Goal: Task Accomplishment & Management: Manage account settings

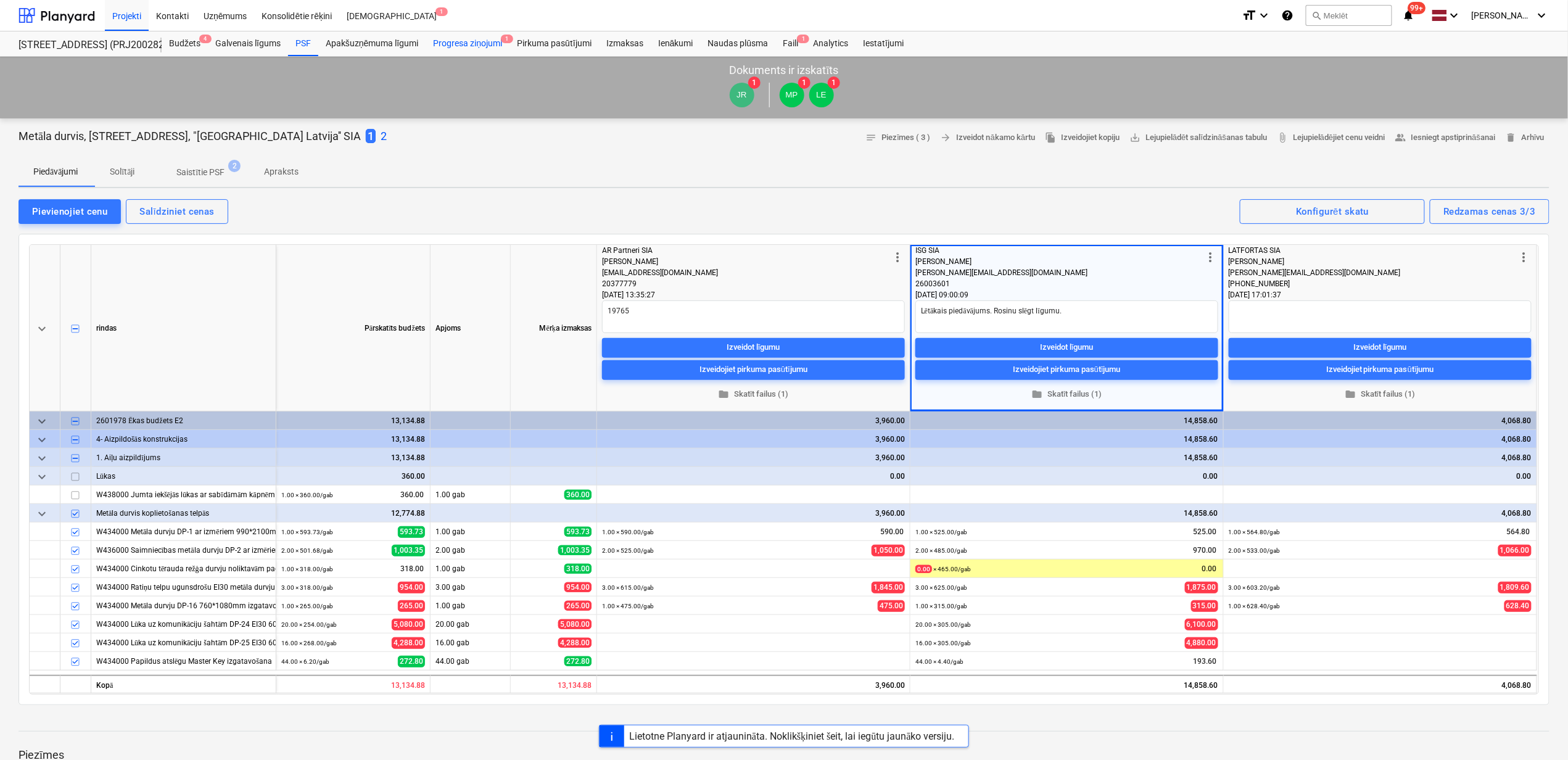
click at [482, 42] on div "Progresa ziņojumi 1" at bounding box center [468, 44] width 84 height 25
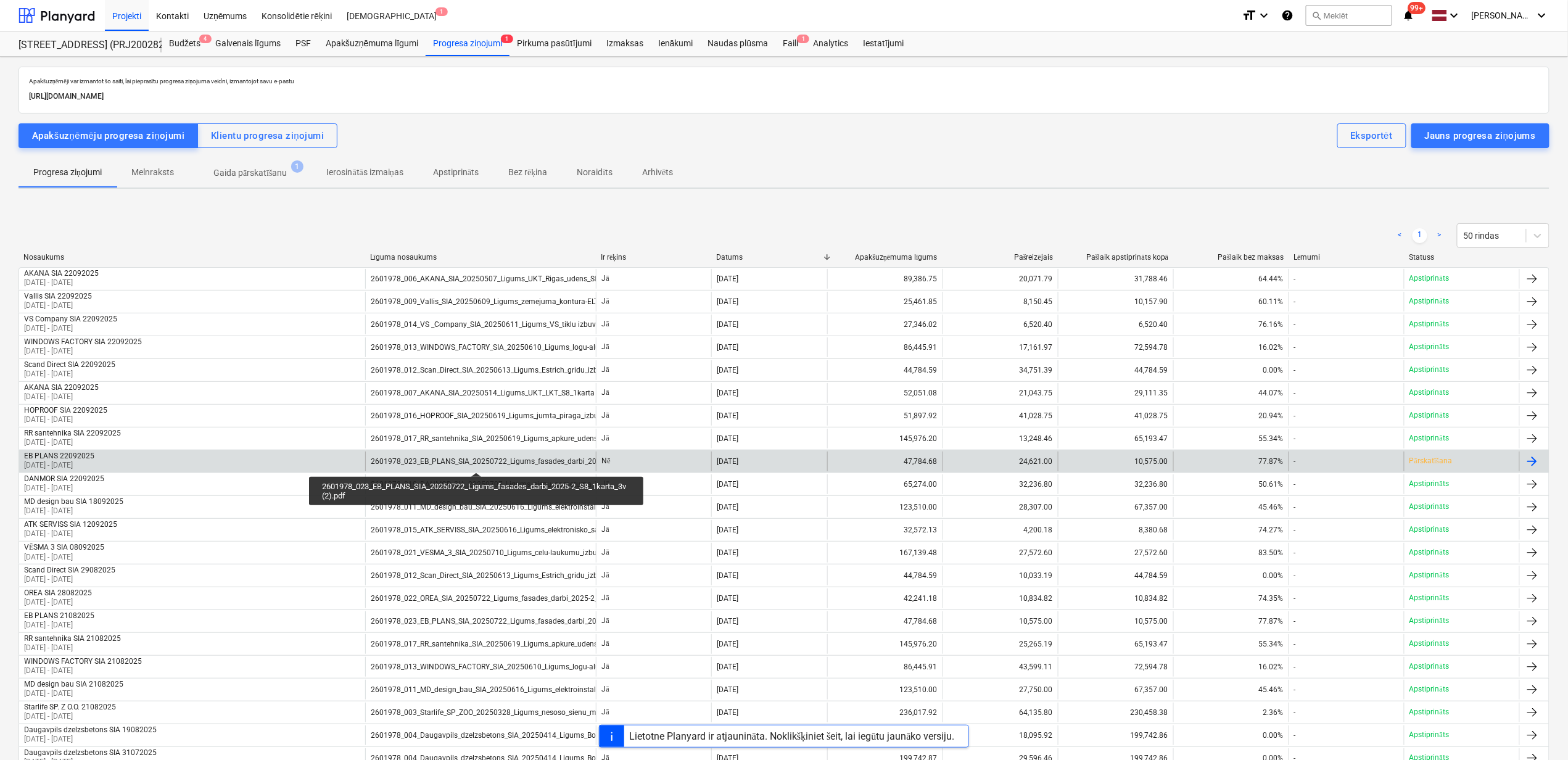
click at [476, 462] on div "2601978_023_EB_PLANS_SIA_20250722_Ligums_fasades_darbi_2025-2_S8_1karta_3v (2).…" at bounding box center [527, 462] width 312 height 9
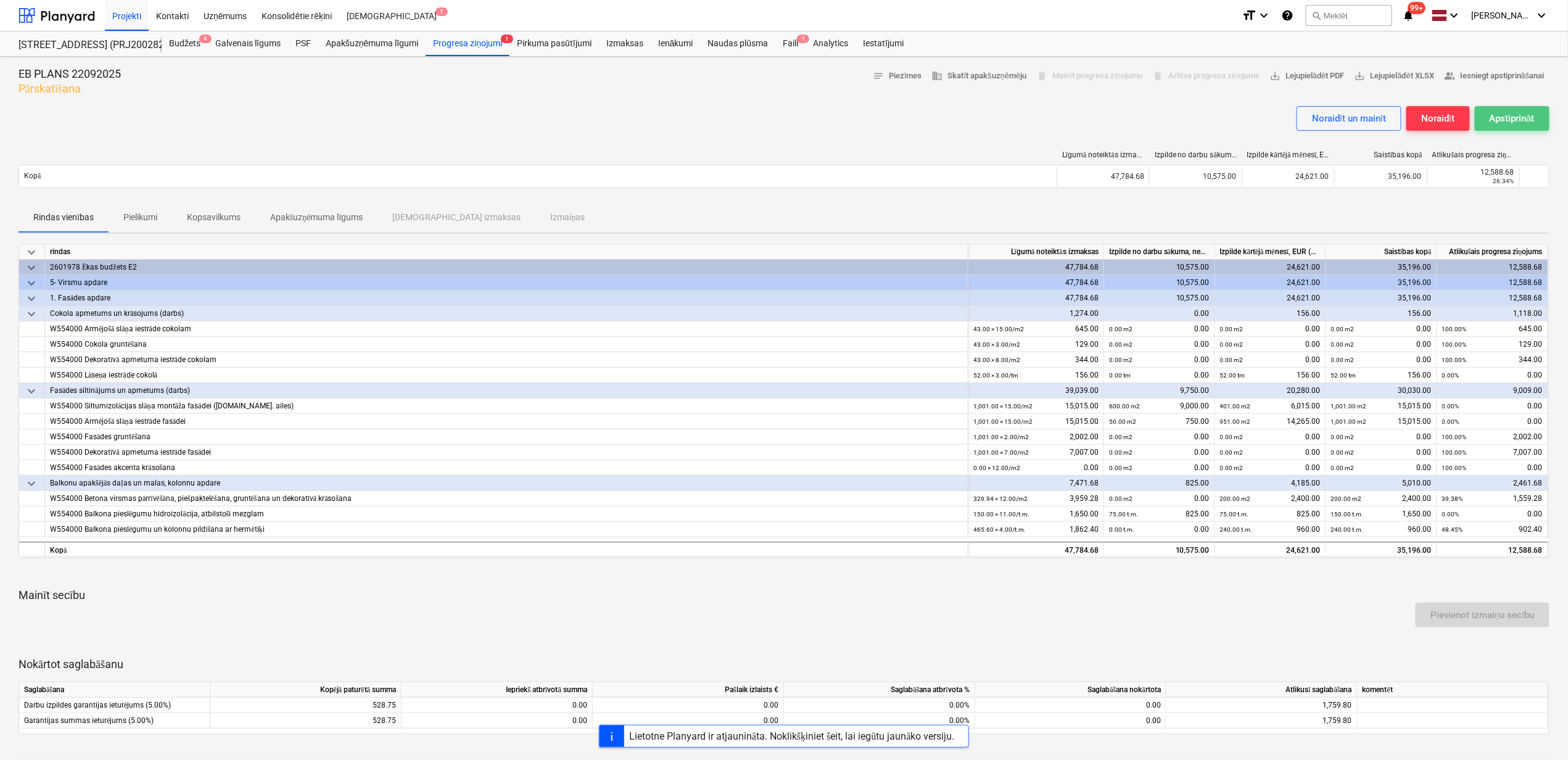
click at [1523, 118] on div "Apstiprināt" at bounding box center [1512, 118] width 45 height 16
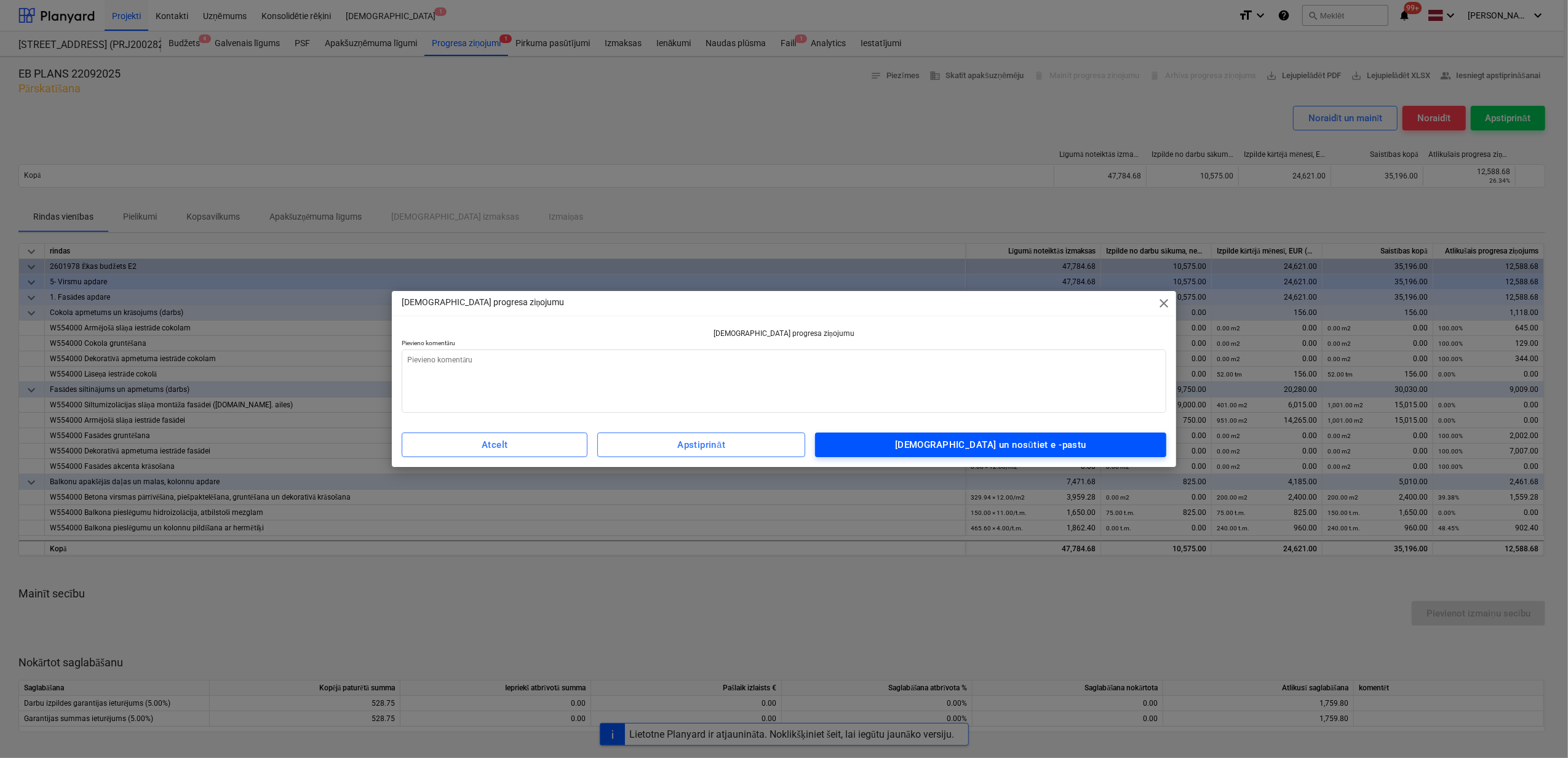
click at [920, 442] on span "[DEMOGRAPHIC_DATA] un nosūtiet e -pastu" at bounding box center [990, 445] width 324 height 16
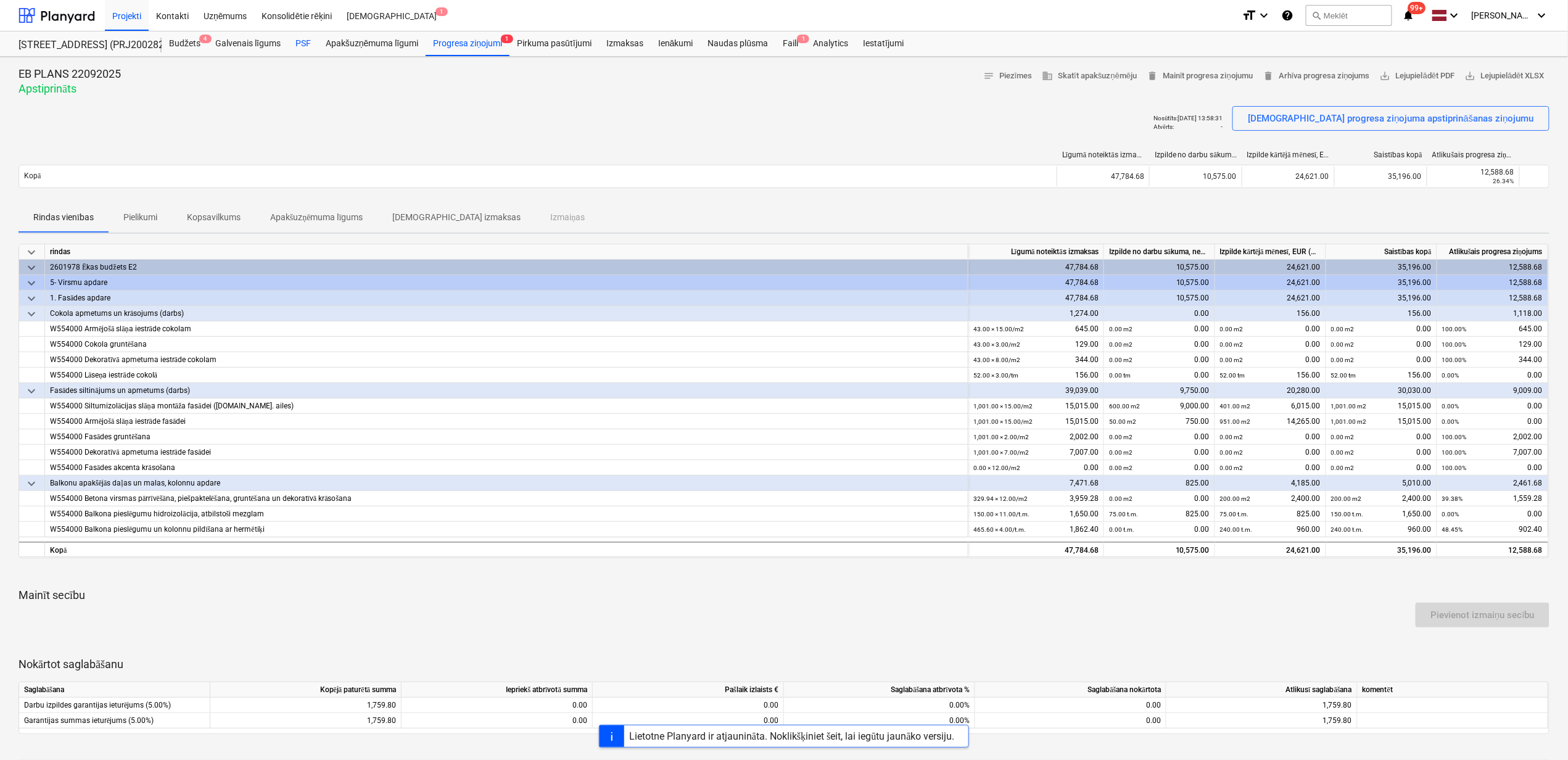
click at [307, 41] on div "PSF" at bounding box center [303, 44] width 30 height 25
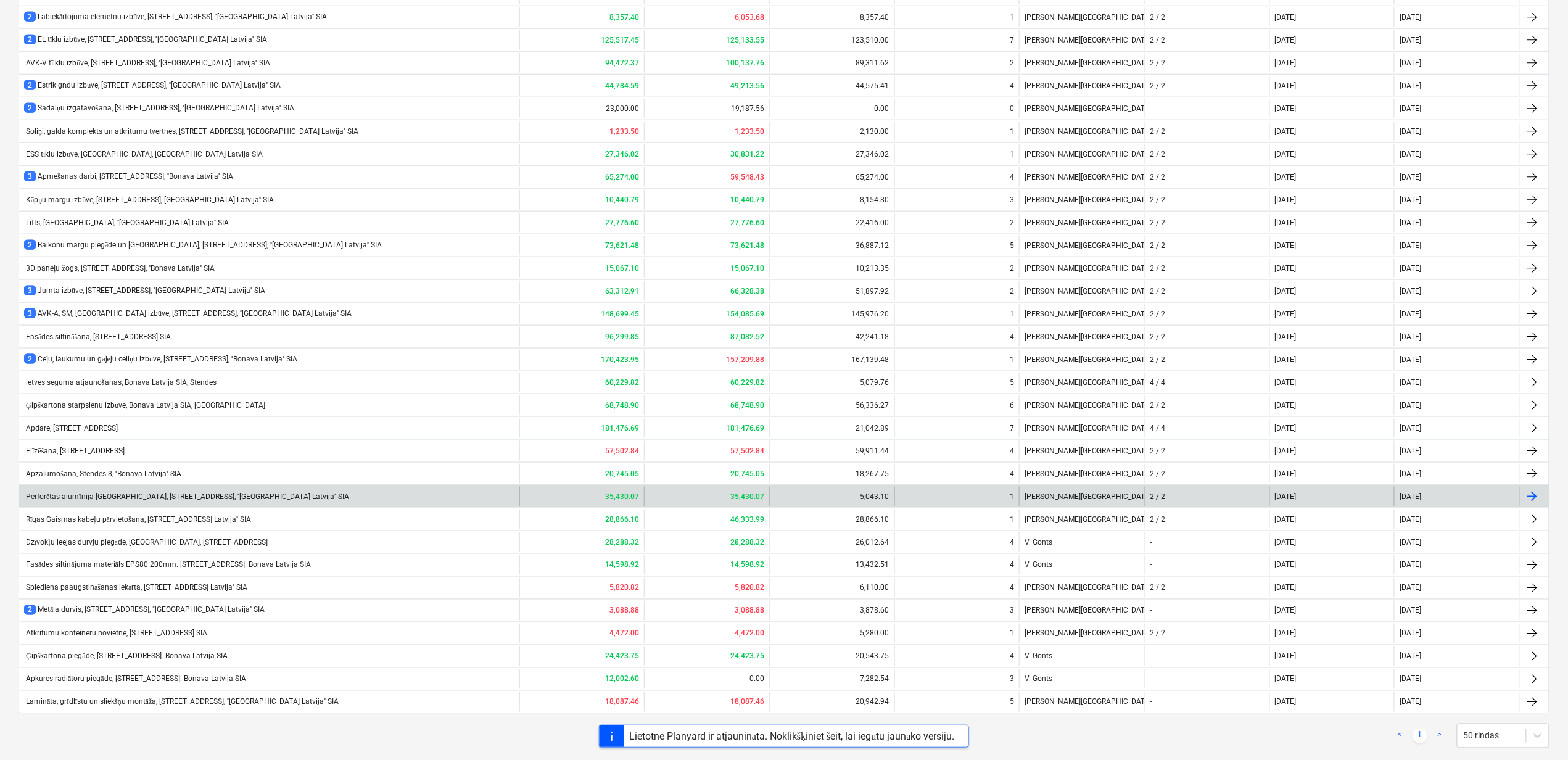
scroll to position [649, 0]
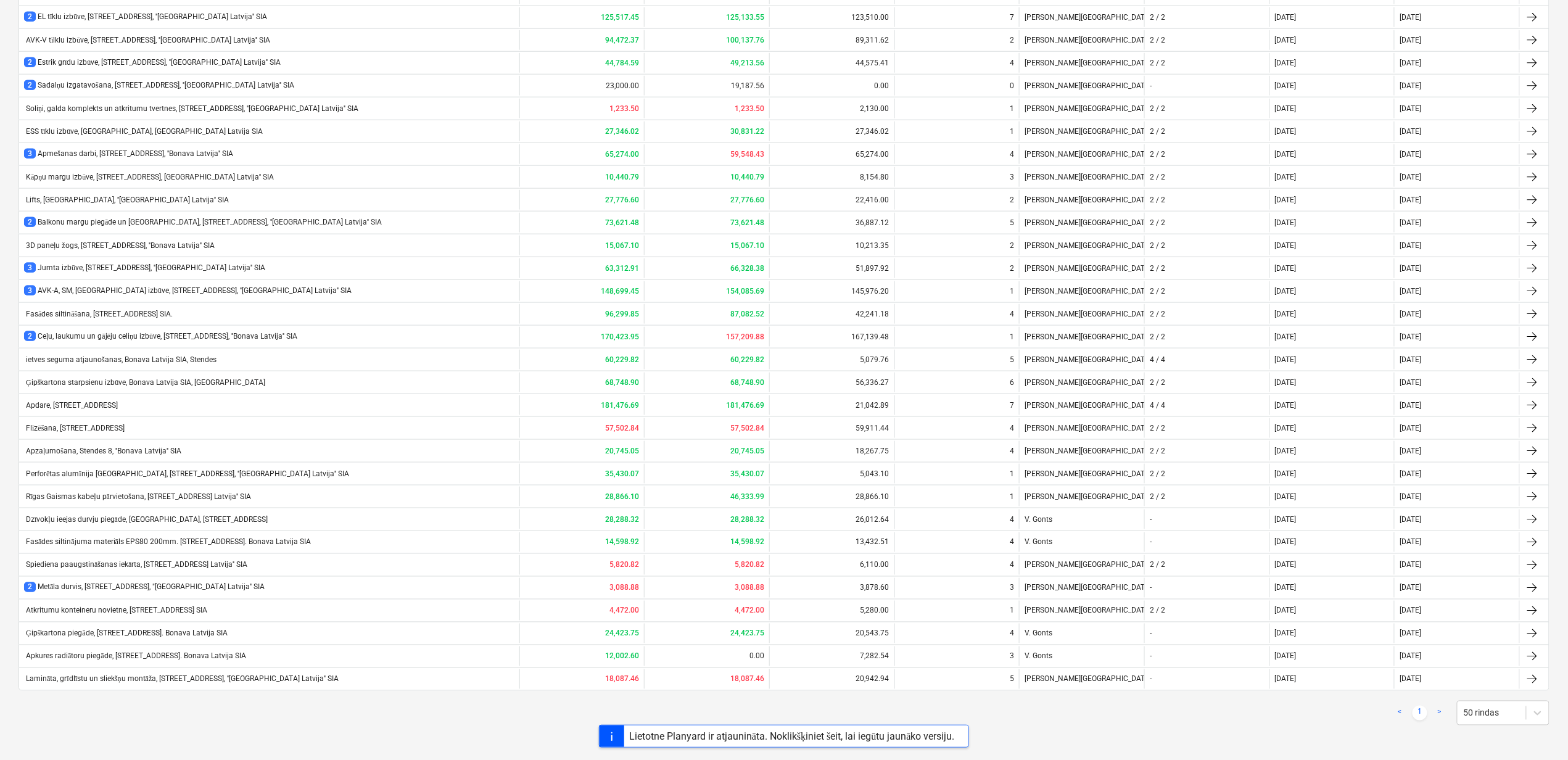
click at [249, 679] on div "Lamināta, grīdlīstu un sliekšņu montāža, [STREET_ADDRESS], ''[GEOGRAPHIC_DATA] …" at bounding box center [181, 679] width 314 height 9
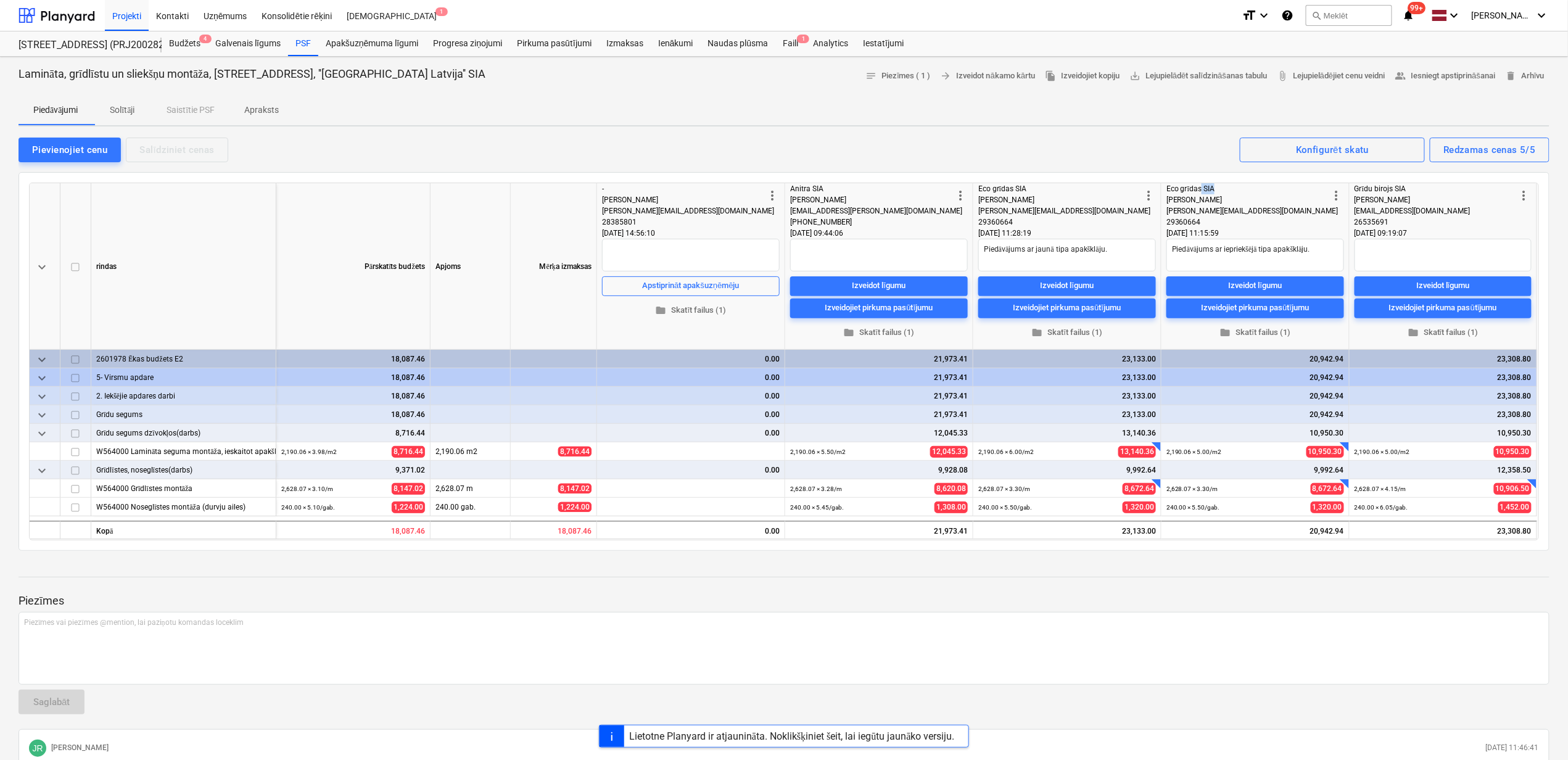
drag, startPoint x: 1202, startPoint y: 187, endPoint x: 1217, endPoint y: 190, distance: 15.3
click at [1217, 190] on div "Eco grīdas SIA" at bounding box center [1247, 189] width 163 height 11
drag, startPoint x: 1217, startPoint y: 190, endPoint x: 1225, endPoint y: 195, distance: 9.4
click at [1225, 195] on div "[PERSON_NAME]" at bounding box center [1247, 200] width 163 height 11
drag, startPoint x: 1218, startPoint y: 188, endPoint x: 1204, endPoint y: 190, distance: 14.1
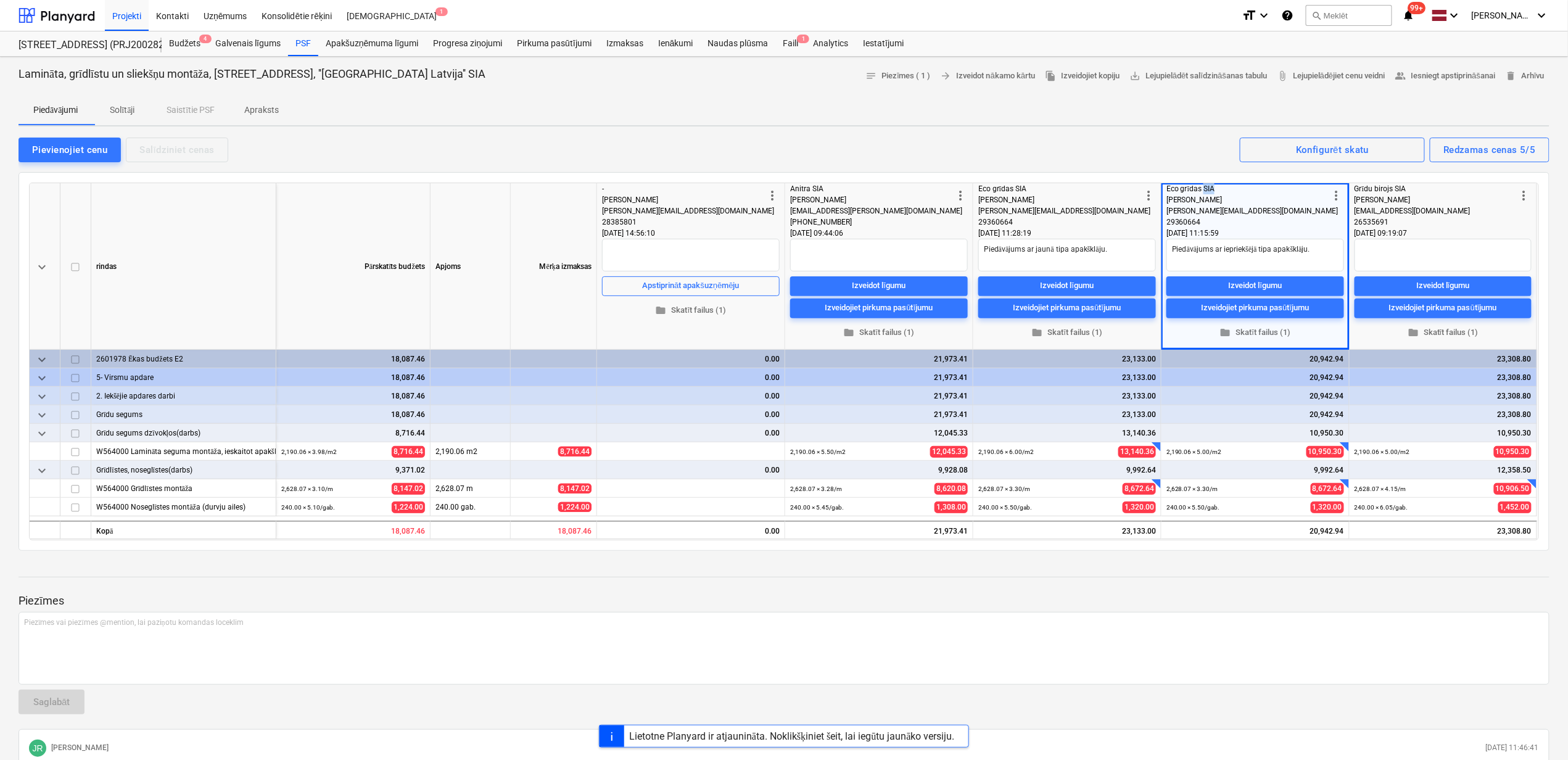
click at [1204, 190] on div "Eco grīdas SIA" at bounding box center [1247, 189] width 163 height 11
click at [1225, 198] on div "[PERSON_NAME]" at bounding box center [1247, 200] width 163 height 11
click at [301, 45] on div "PSF" at bounding box center [303, 44] width 30 height 25
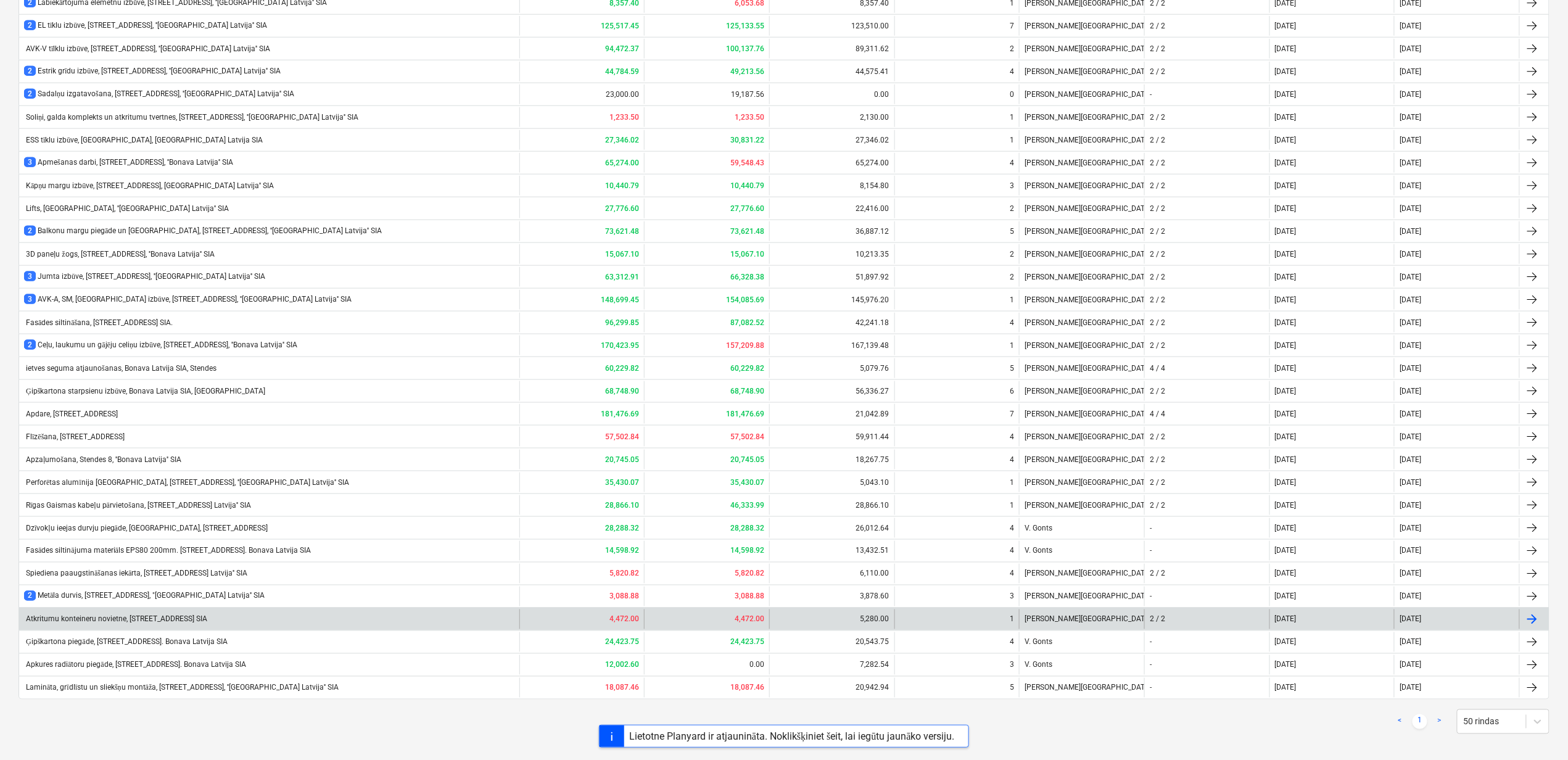
scroll to position [649, 0]
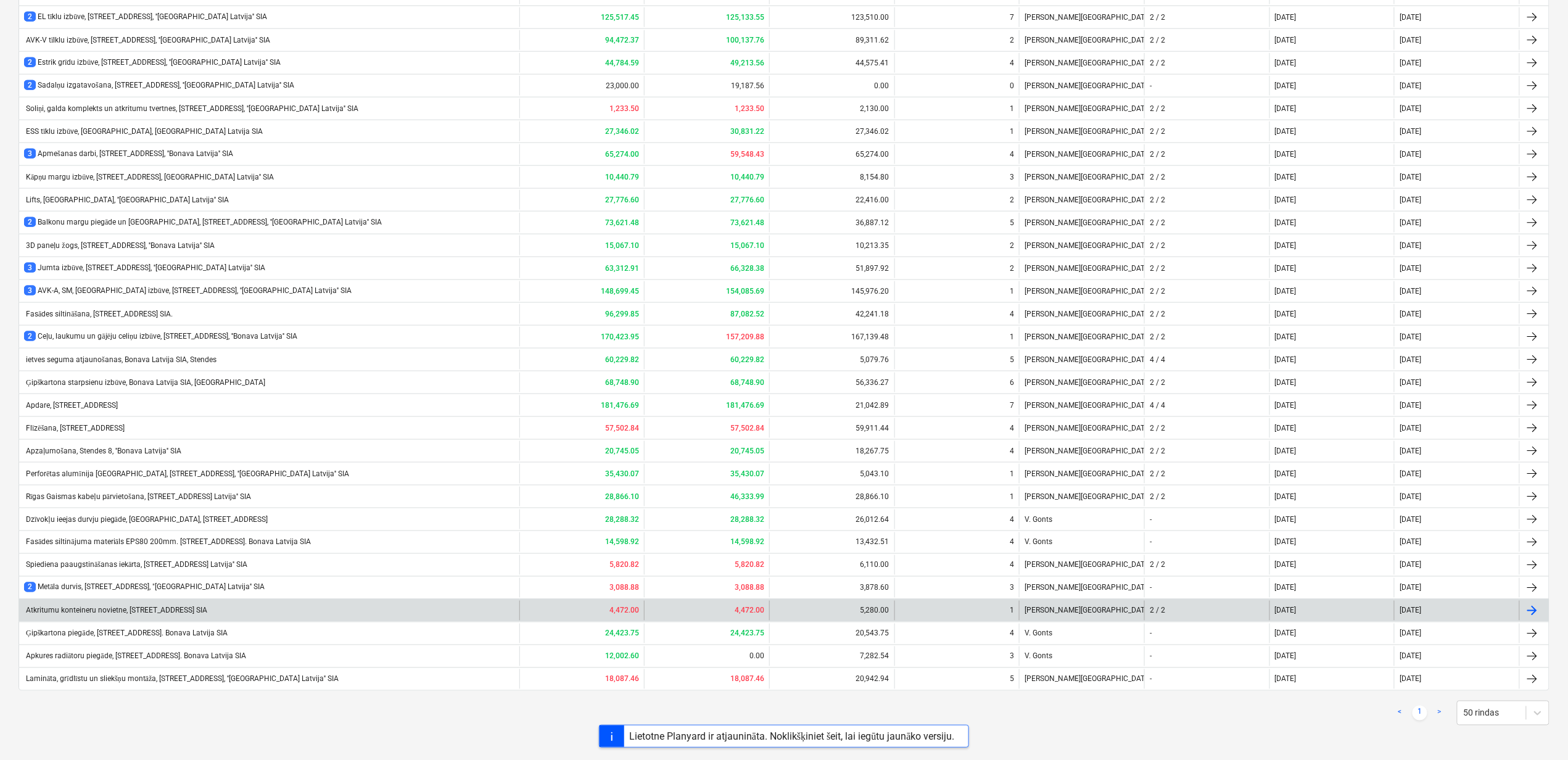
click at [83, 609] on div "Atkritumu konteineru novietne, [STREET_ADDRESS] SIA" at bounding box center [116, 611] width 184 height 9
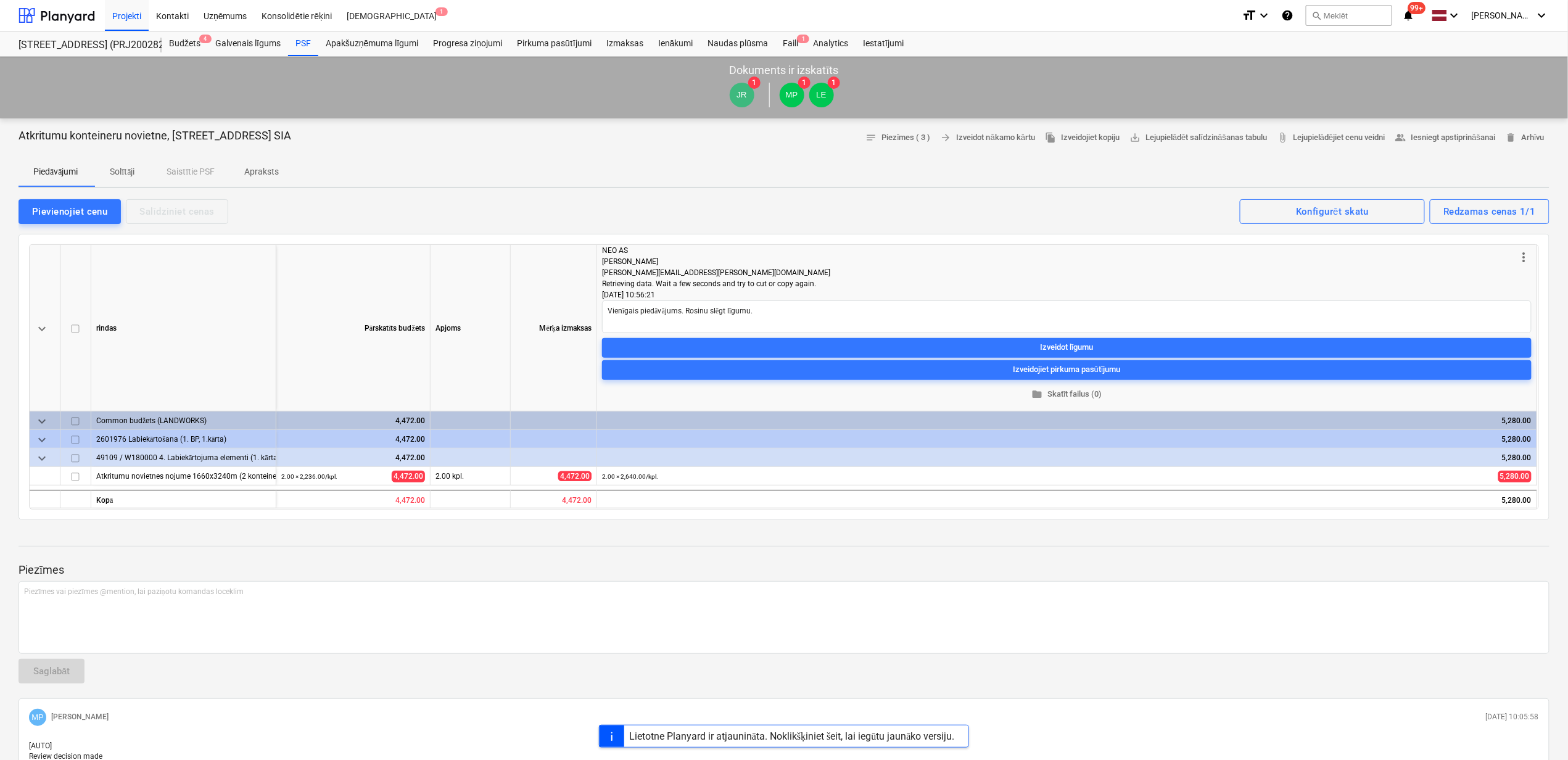
type textarea "x"
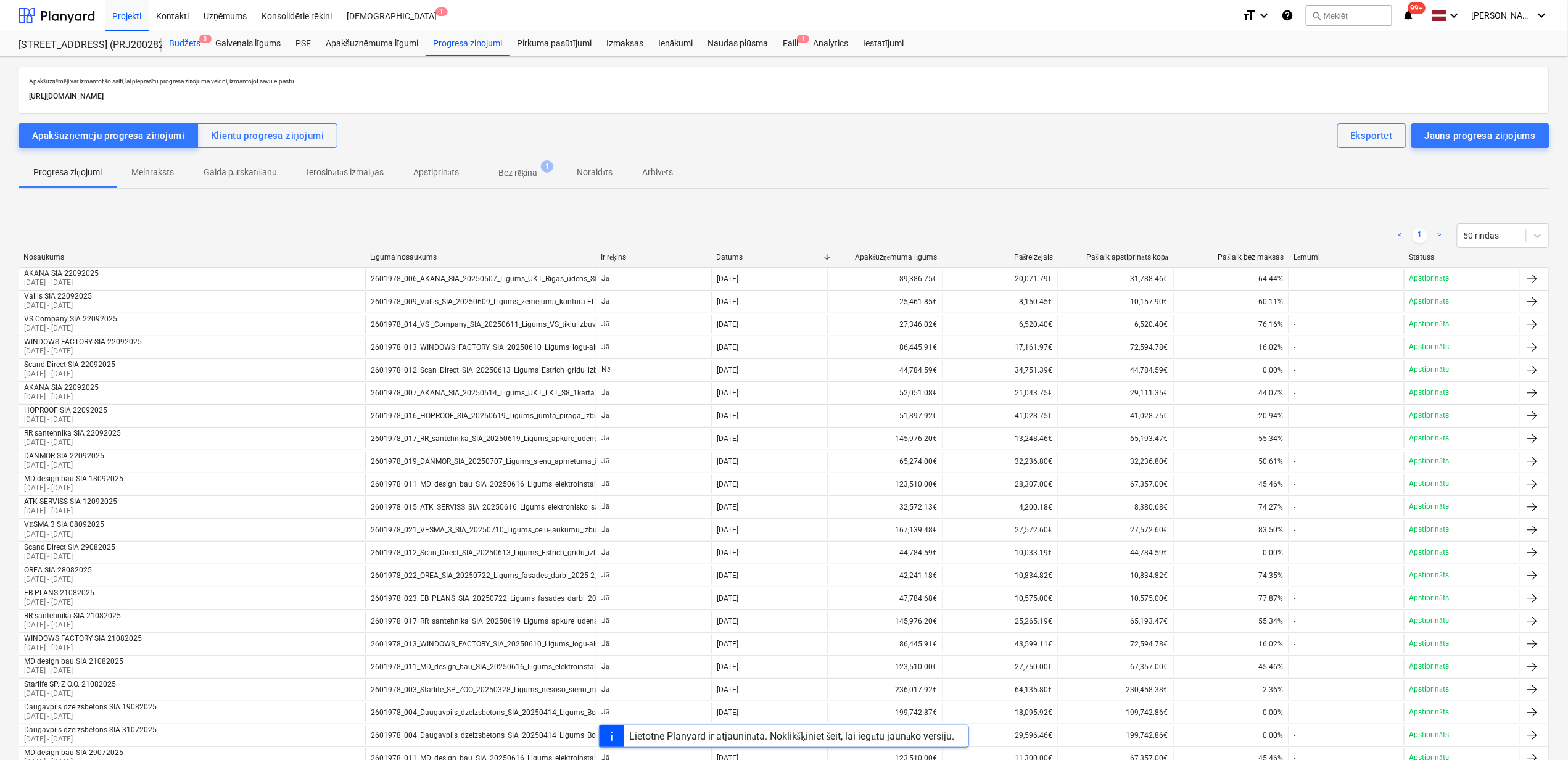
click at [188, 43] on div "Budžets 3" at bounding box center [184, 44] width 46 height 25
